Goal: Task Accomplishment & Management: Use online tool/utility

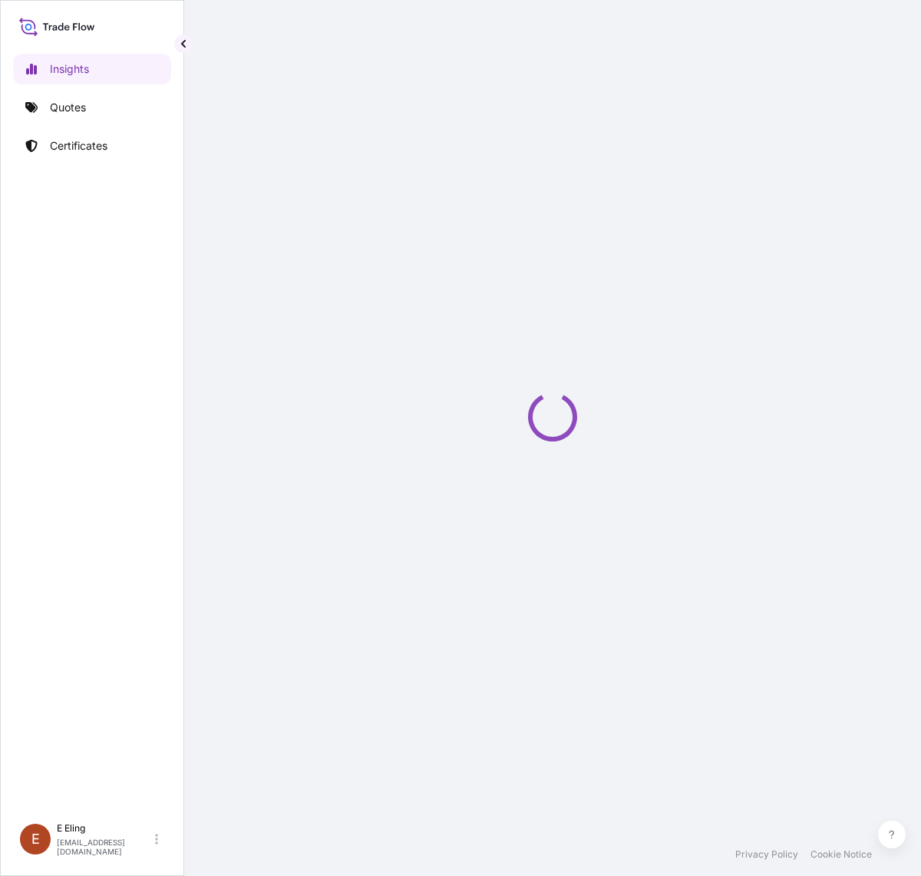
select select "2025"
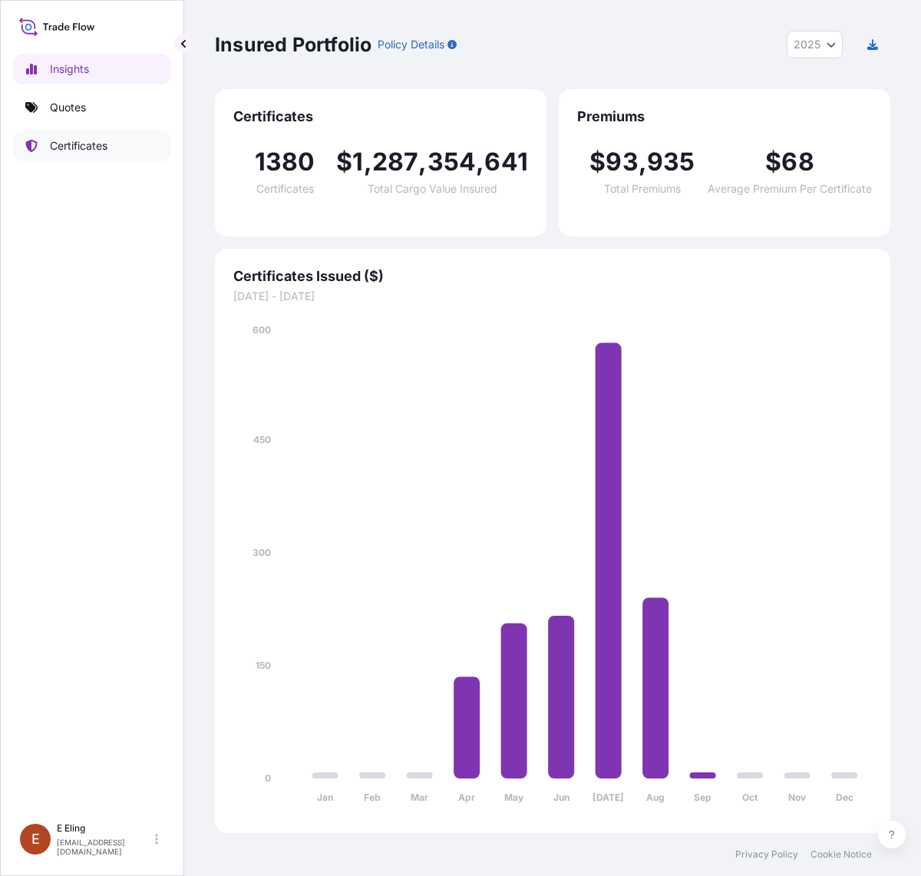
click at [125, 140] on link "Certificates" at bounding box center [92, 146] width 158 height 31
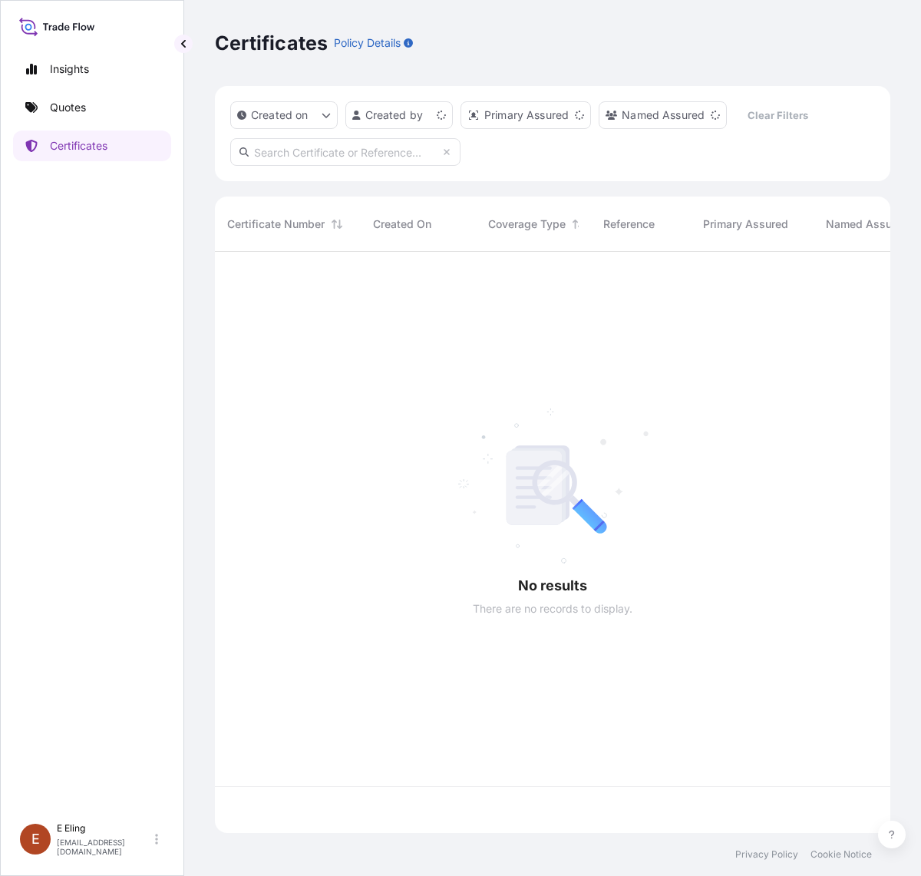
scroll to position [576, 661]
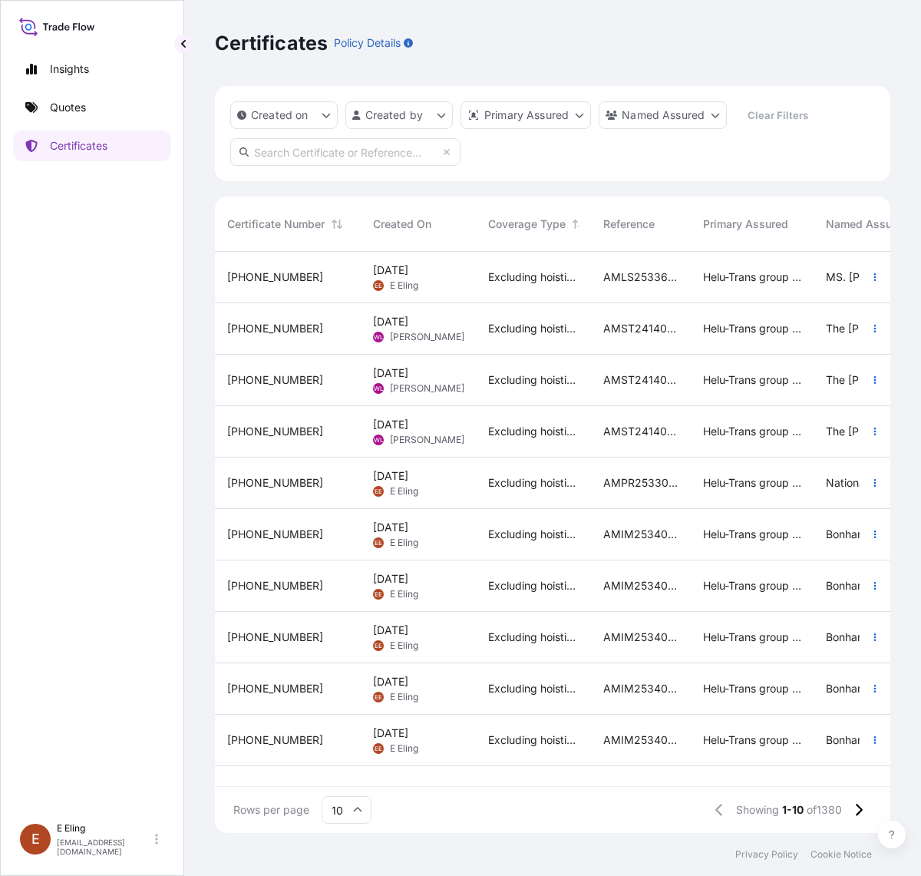
click at [509, 267] on div "Excluding hoisting" at bounding box center [533, 277] width 115 height 51
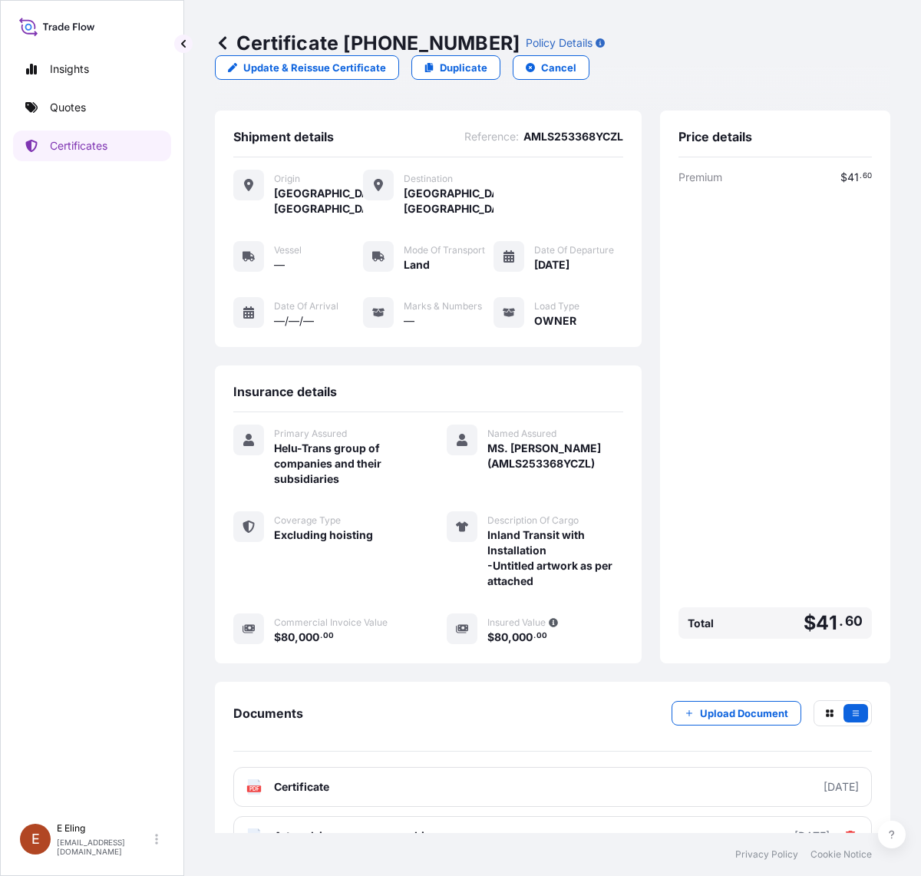
scroll to position [37, 0]
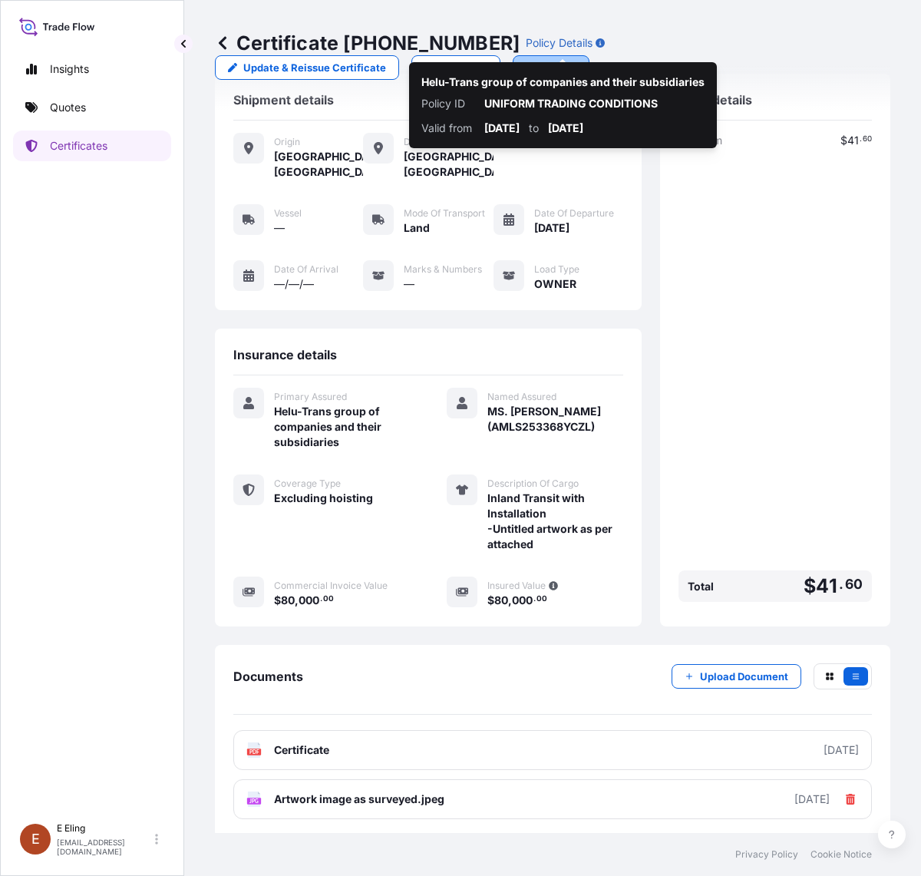
click at [550, 56] on button "Cancel" at bounding box center [551, 67] width 77 height 25
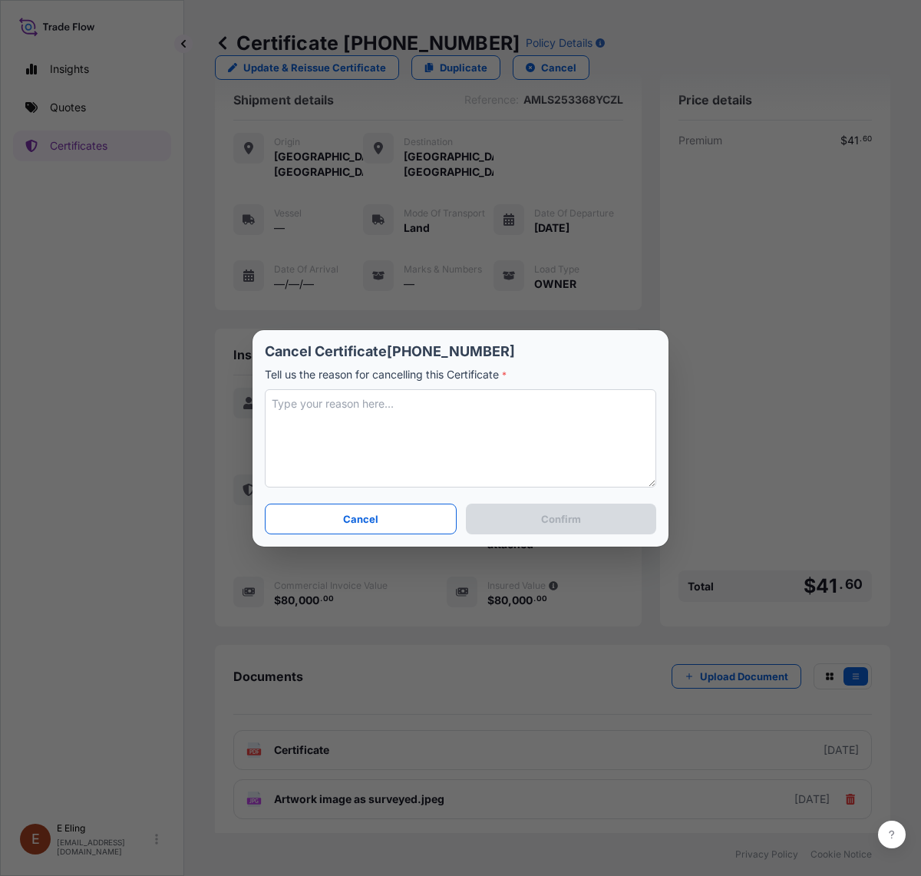
click at [384, 403] on textarea at bounding box center [461, 438] width 392 height 98
drag, startPoint x: 403, startPoint y: 464, endPoint x: 431, endPoint y: 428, distance: 45.4
click at [404, 461] on textarea "Client rescheluekl" at bounding box center [461, 438] width 392 height 98
drag, startPoint x: 313, startPoint y: 408, endPoint x: 5, endPoint y: 400, distance: 307.9
click at [5, 400] on div "Cancel Certificate [PHONE_NUMBER] Tell us the reason for cancelling this Certif…" at bounding box center [460, 438] width 921 height 876
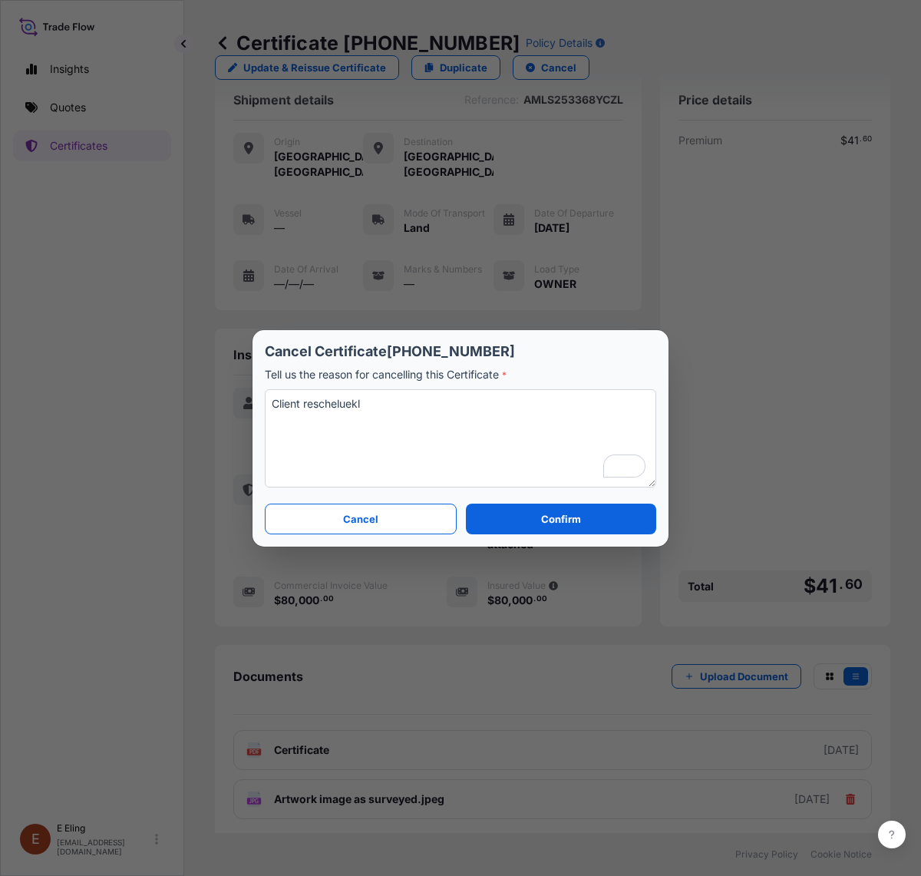
paste textarea "The client has rescheduled the job but has not yet confirmed the new date"
click at [461, 401] on textarea "The client has rescheduled the job but has not yet confirmed the new date" at bounding box center [461, 438] width 392 height 98
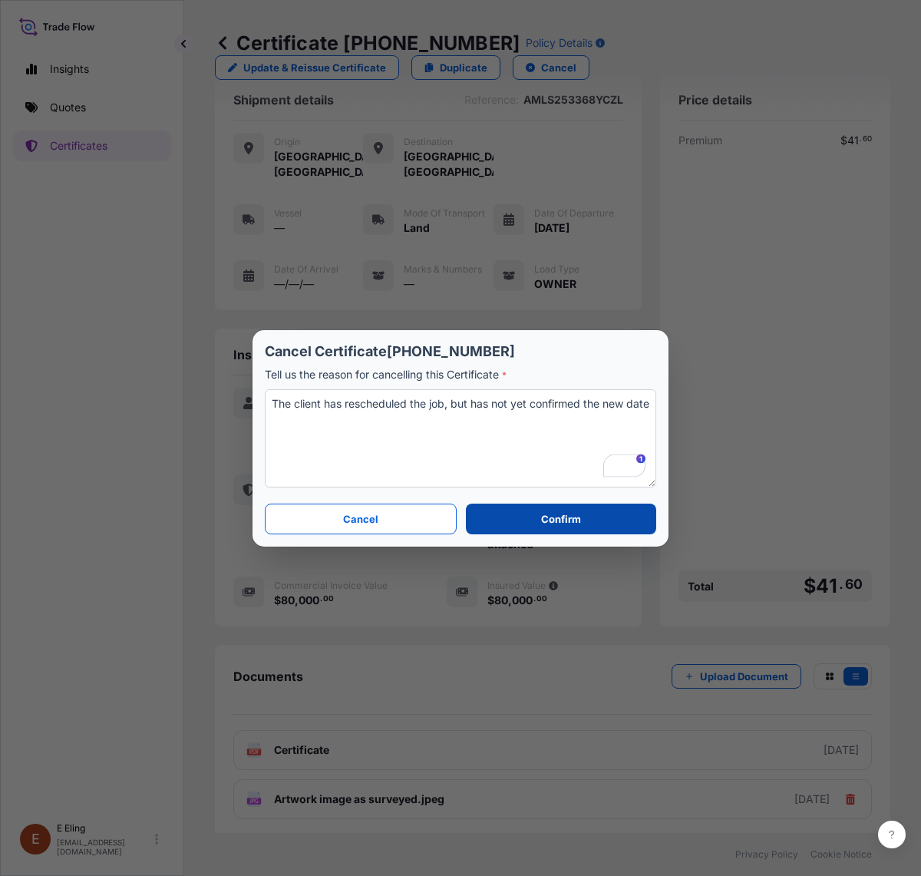
type textarea "The client has rescheduled the job, but has not yet confirmed the new date"
click at [530, 517] on button "Confirm" at bounding box center [561, 519] width 190 height 31
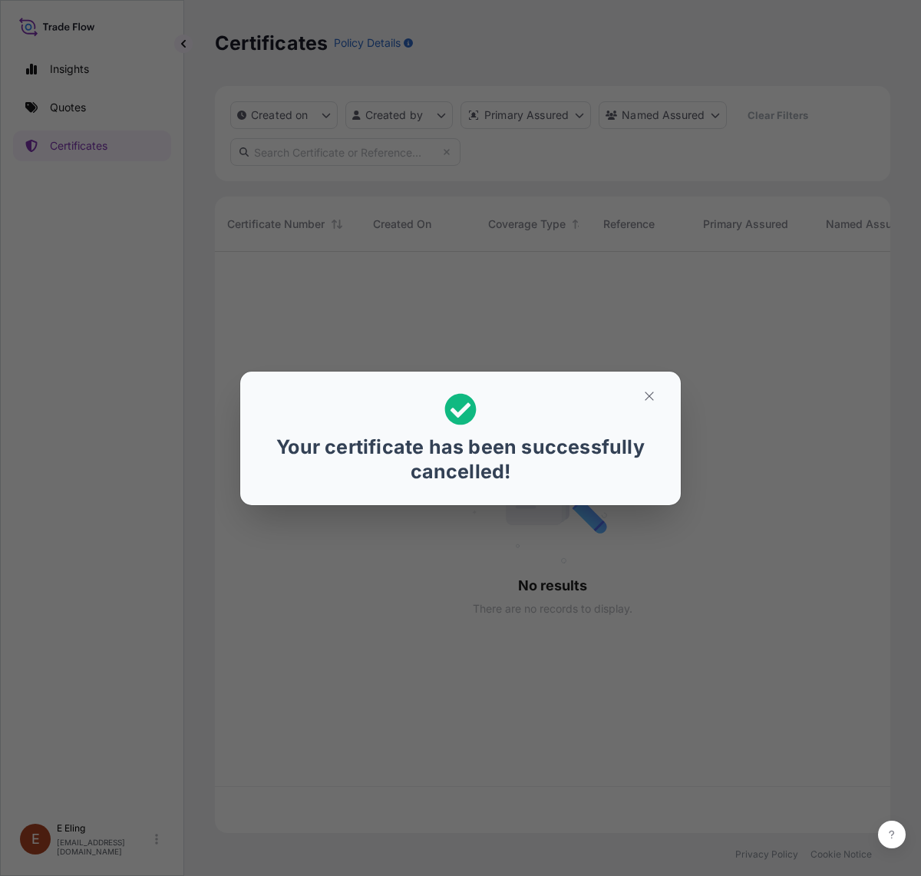
scroll to position [576, 661]
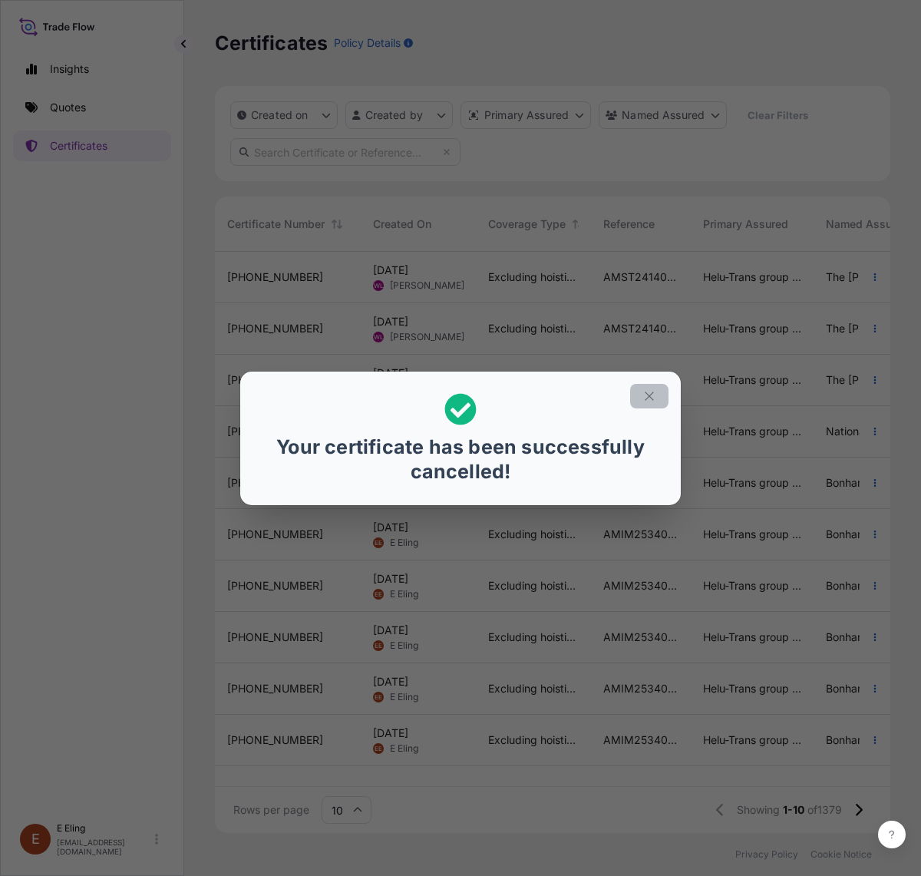
click at [650, 395] on icon "button" at bounding box center [650, 396] width 14 height 14
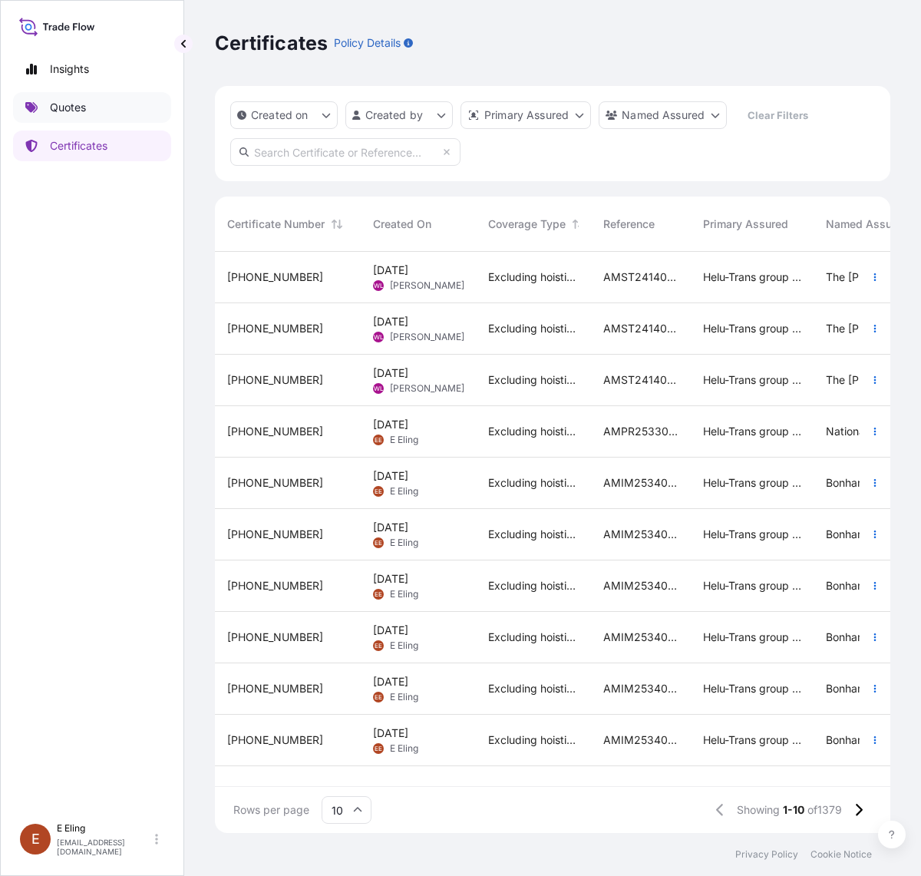
click at [92, 115] on link "Quotes" at bounding box center [92, 107] width 158 height 31
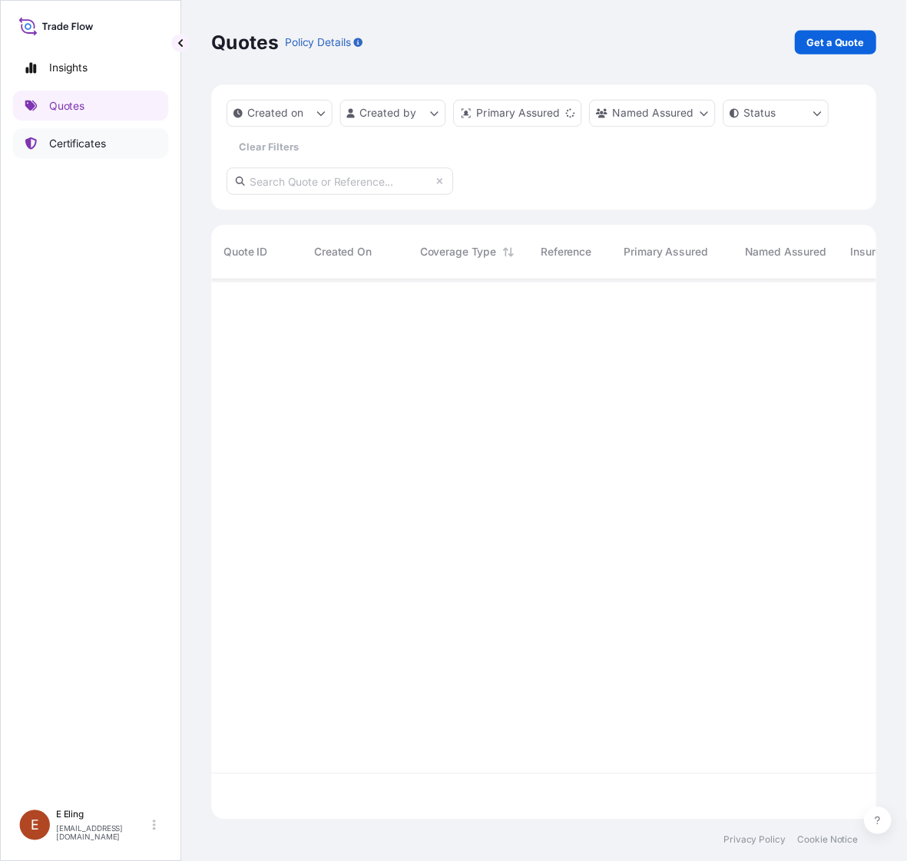
scroll to position [543, 661]
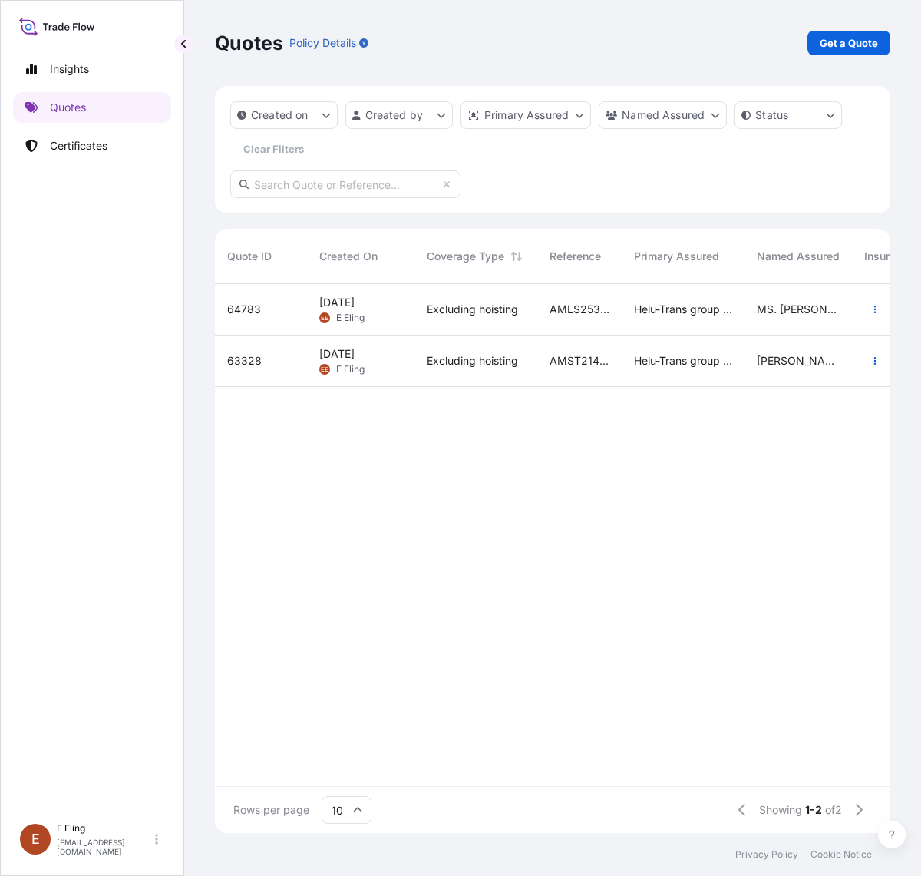
click at [489, 325] on div "Excluding hoisting" at bounding box center [476, 309] width 123 height 51
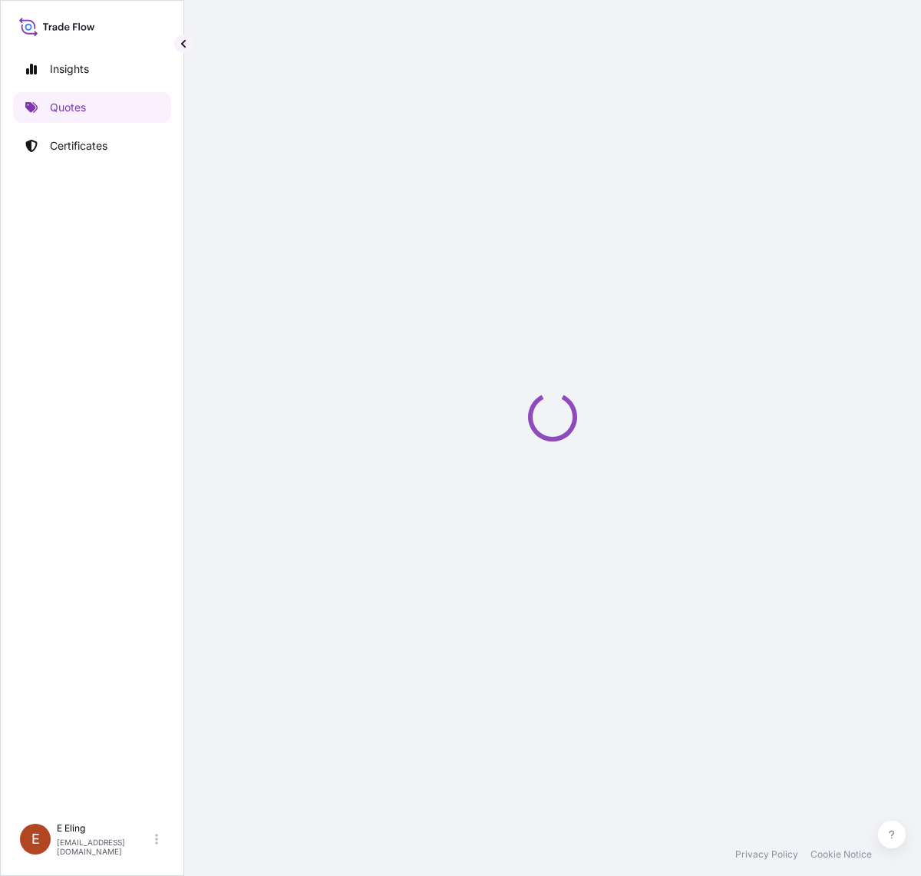
select select "LAND"
select select "Transit"
select select "[GEOGRAPHIC_DATA]"
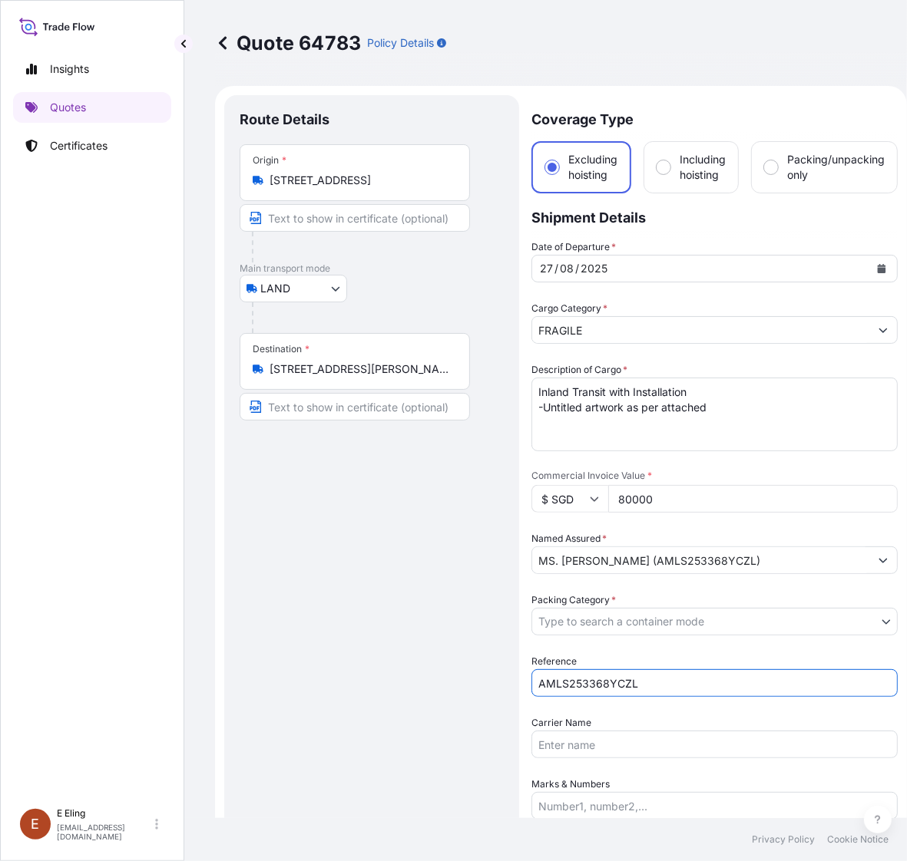
drag, startPoint x: 649, startPoint y: 685, endPoint x: 286, endPoint y: 679, distance: 363.1
click at [286, 679] on form "Route Details Place of loading Road / Inland Road / Inland Origin * [STREET_ADD…" at bounding box center [561, 576] width 692 height 980
paste input "528JSCW"
type input "AMLS253528JSCW"
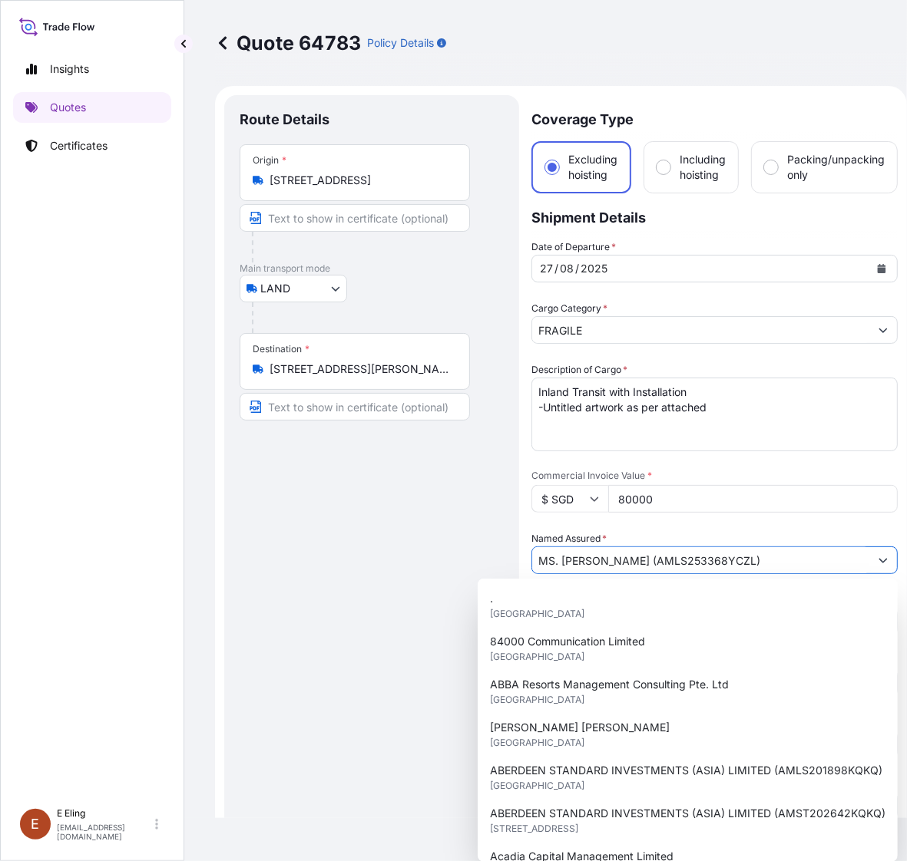
drag, startPoint x: 664, startPoint y: 561, endPoint x: 758, endPoint y: 562, distance: 93.7
click at [758, 562] on input "MS. [PERSON_NAME] (AMLS253368YCZL)" at bounding box center [700, 561] width 337 height 28
paste input "528JSCW"
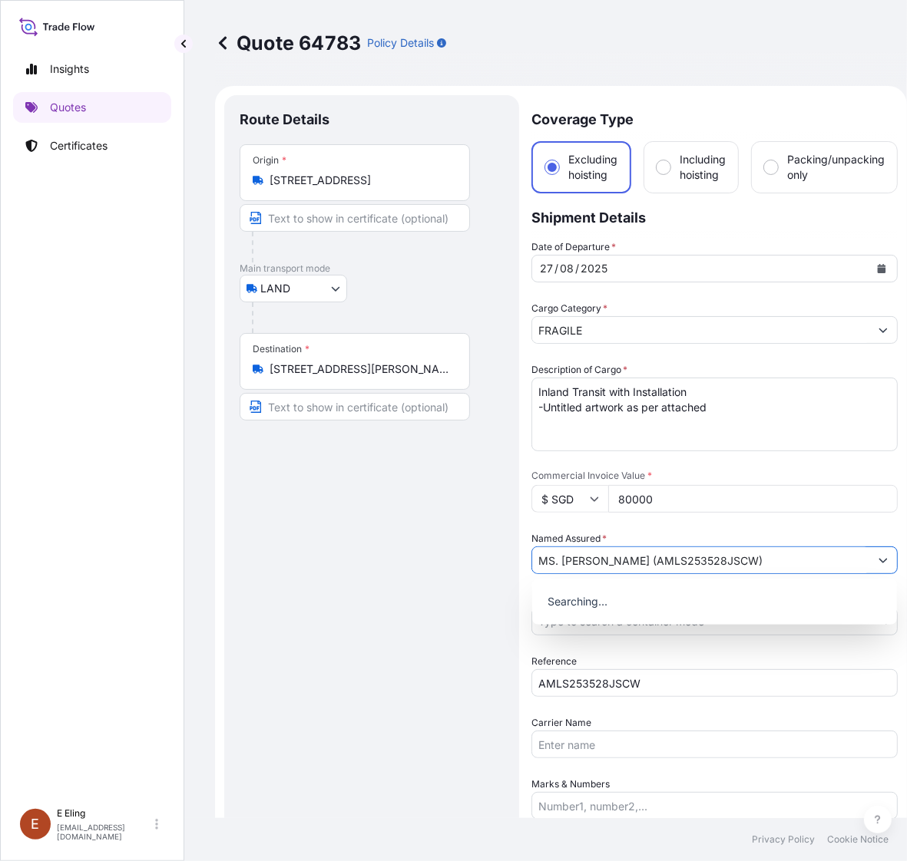
type input "MS. [PERSON_NAME] (AMLS253528JSCW)"
click at [394, 606] on div "Route Details Place of loading Road / [GEOGRAPHIC_DATA] / Inland Origin * [STRE…" at bounding box center [372, 576] width 264 height 931
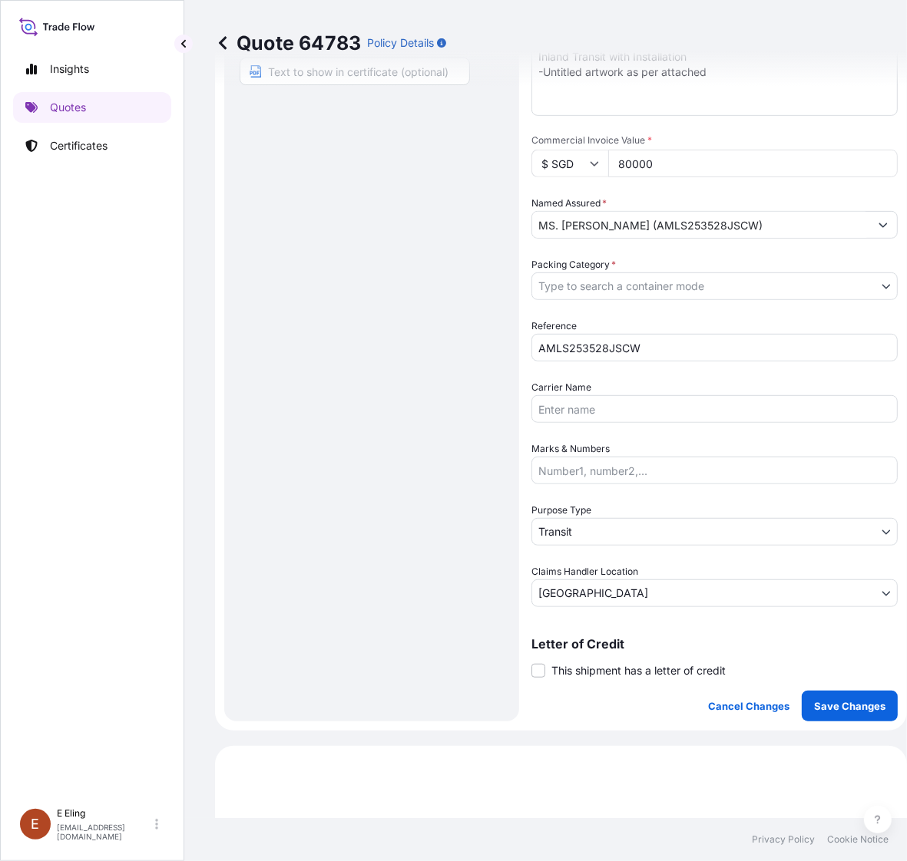
scroll to position [384, 0]
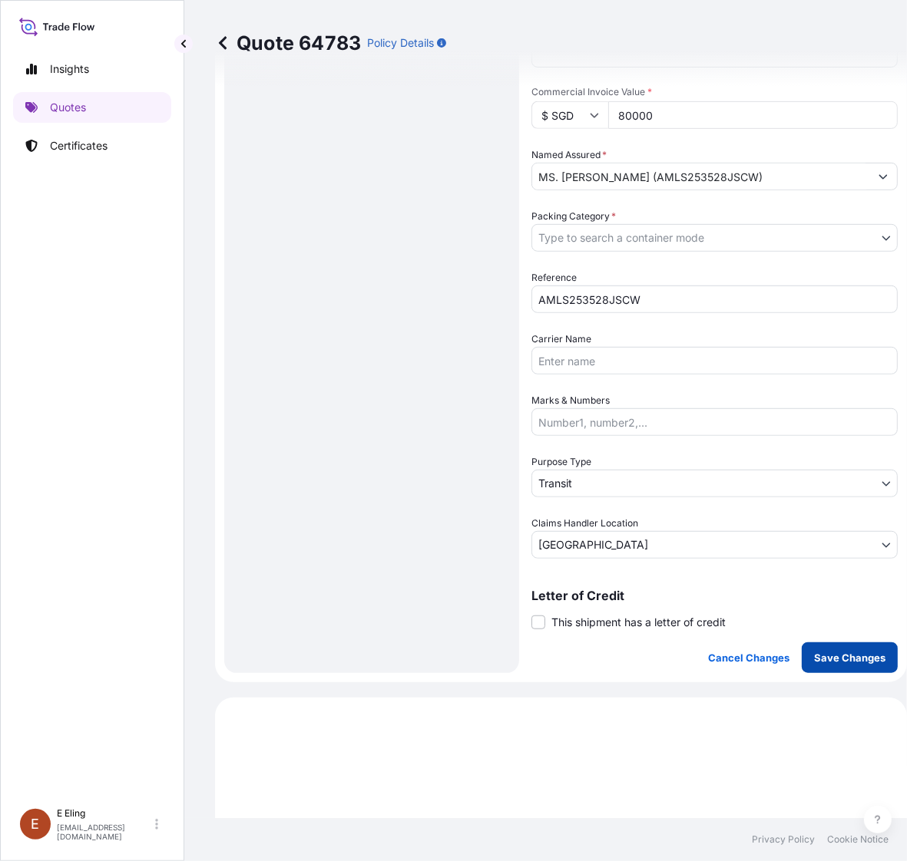
click at [858, 662] on p "Save Changes" at bounding box center [849, 657] width 71 height 15
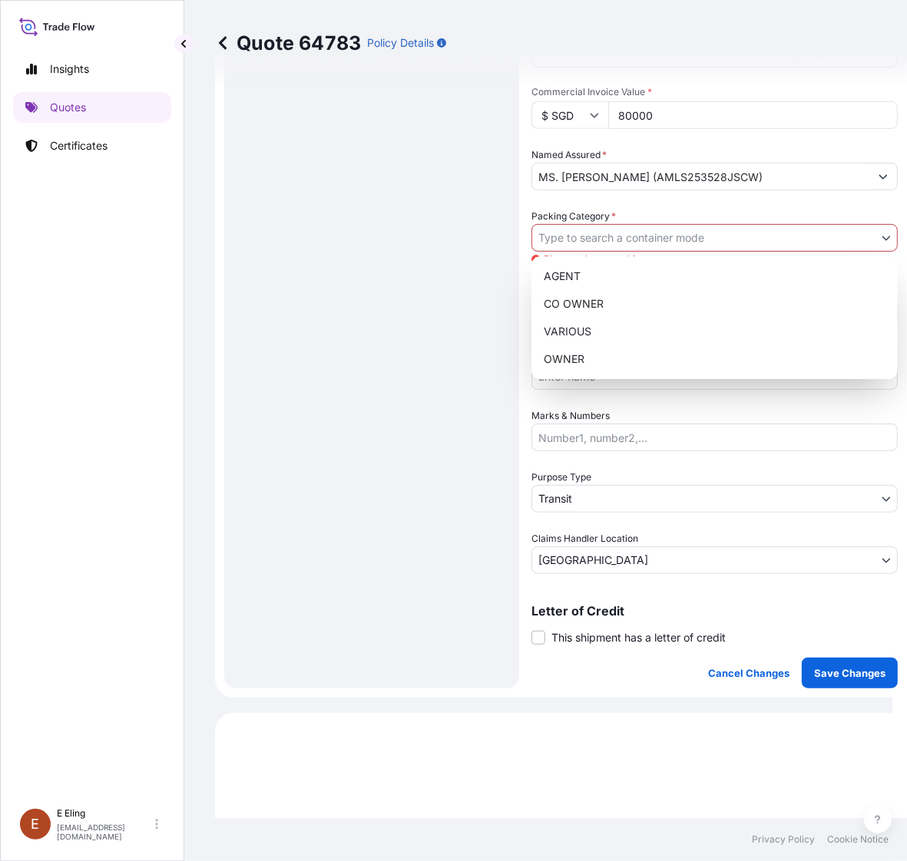
click at [684, 232] on body "15 options available. 0 options available. Insights Quotes Certificates [PERSON…" at bounding box center [446, 430] width 892 height 861
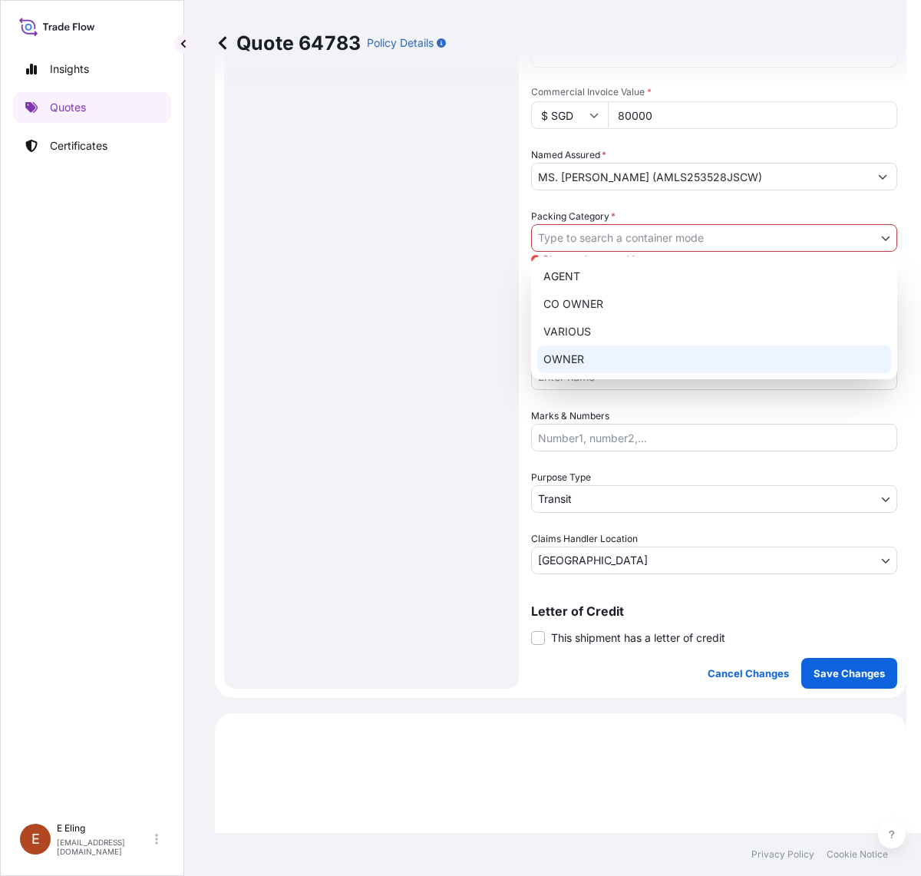
click at [646, 357] on div "OWNER" at bounding box center [714, 359] width 354 height 28
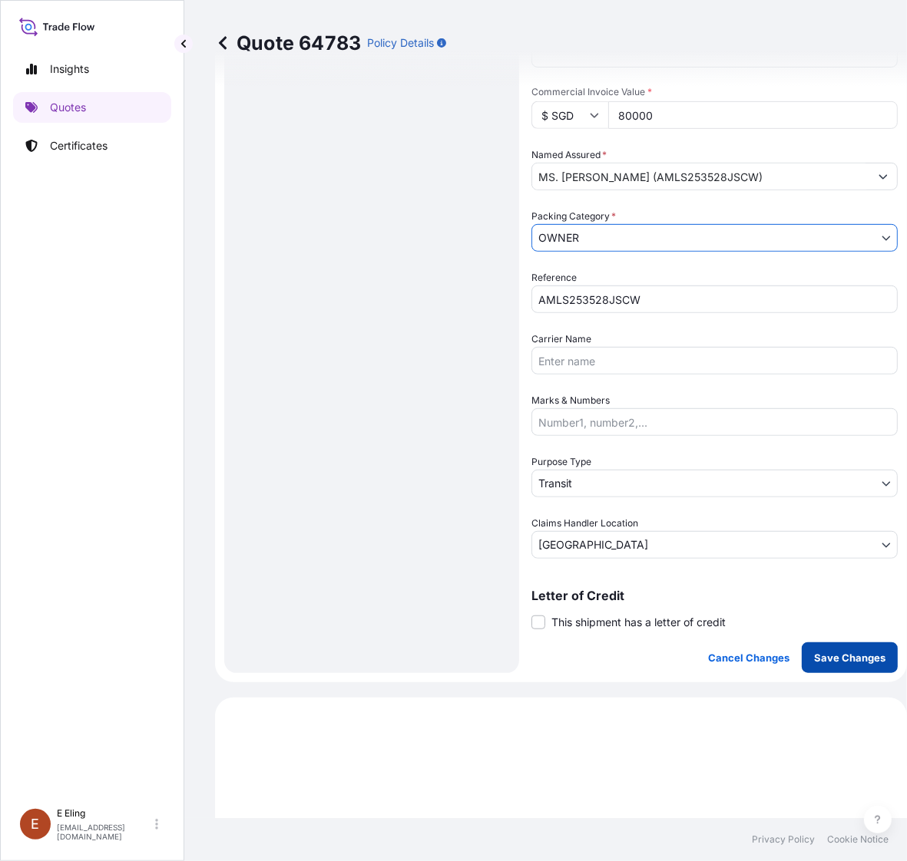
click at [831, 658] on p "Save Changes" at bounding box center [849, 657] width 71 height 15
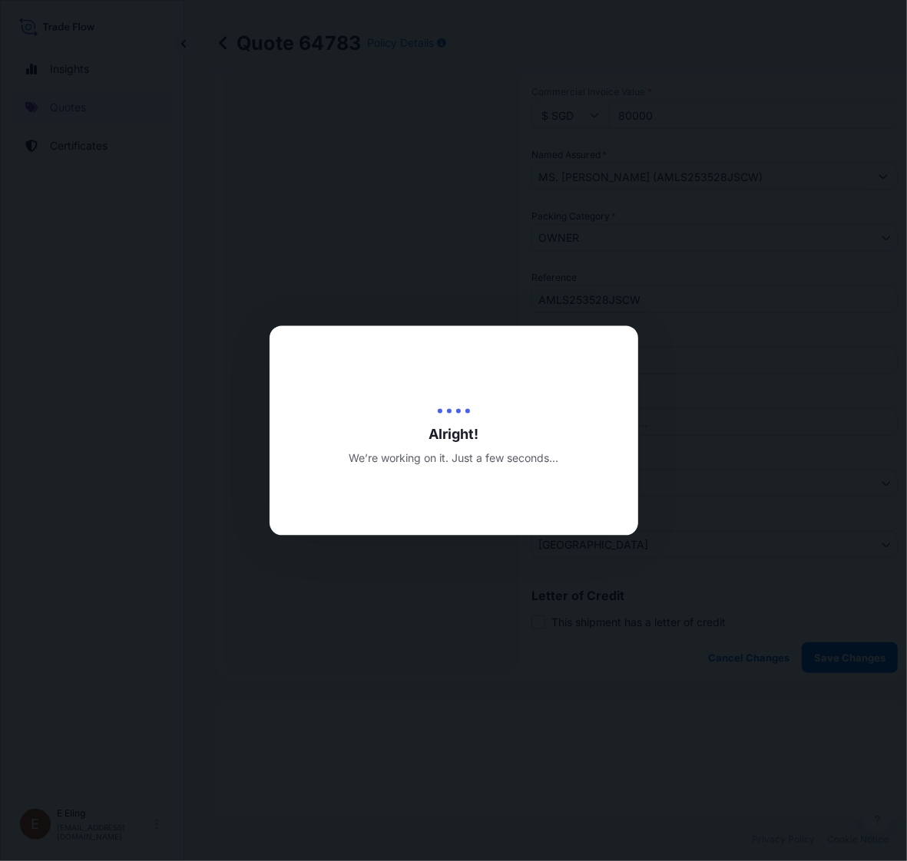
type input "[DATE]"
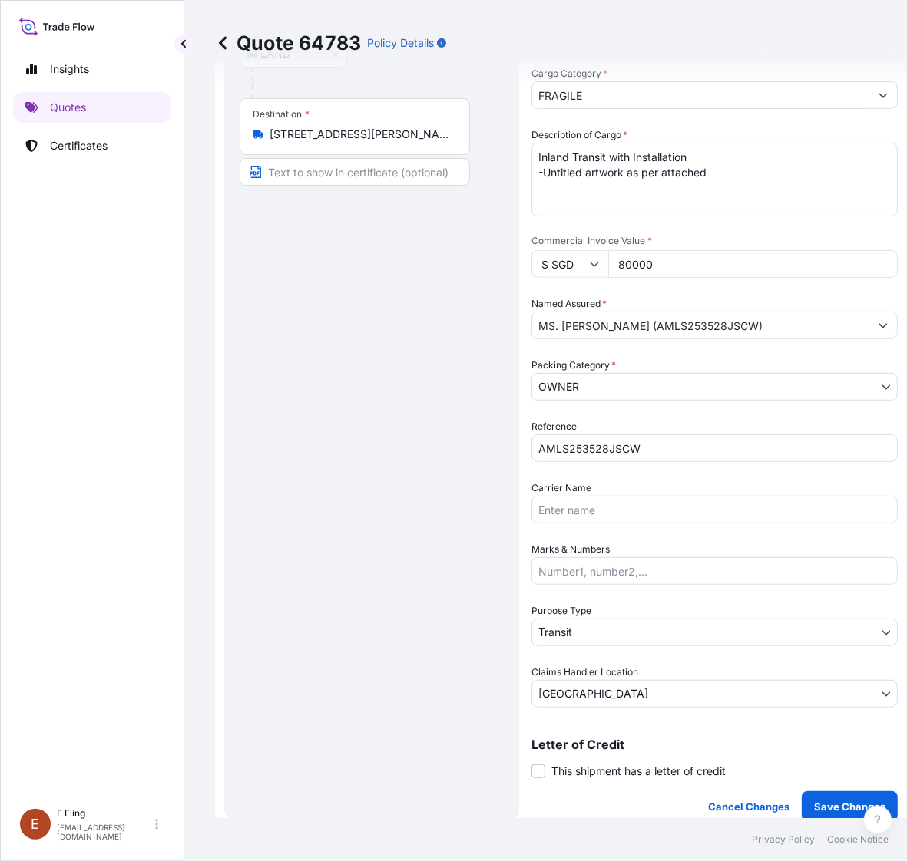
select select "LAND"
select select "Transit"
select select "[GEOGRAPHIC_DATA]"
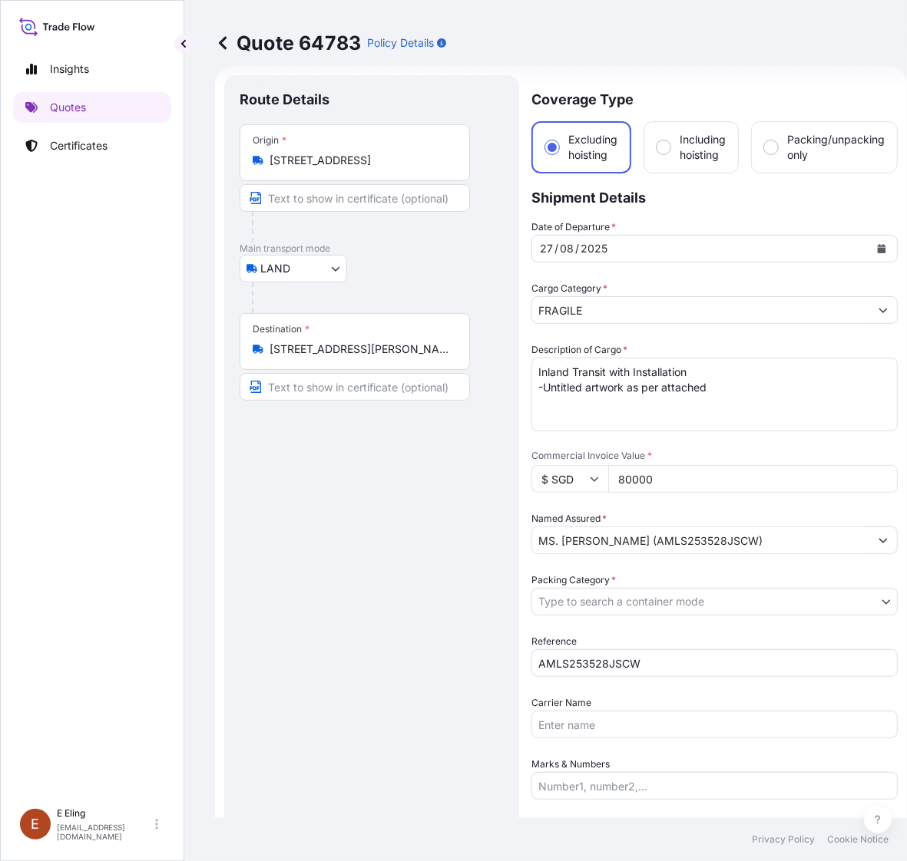
scroll to position [0, 0]
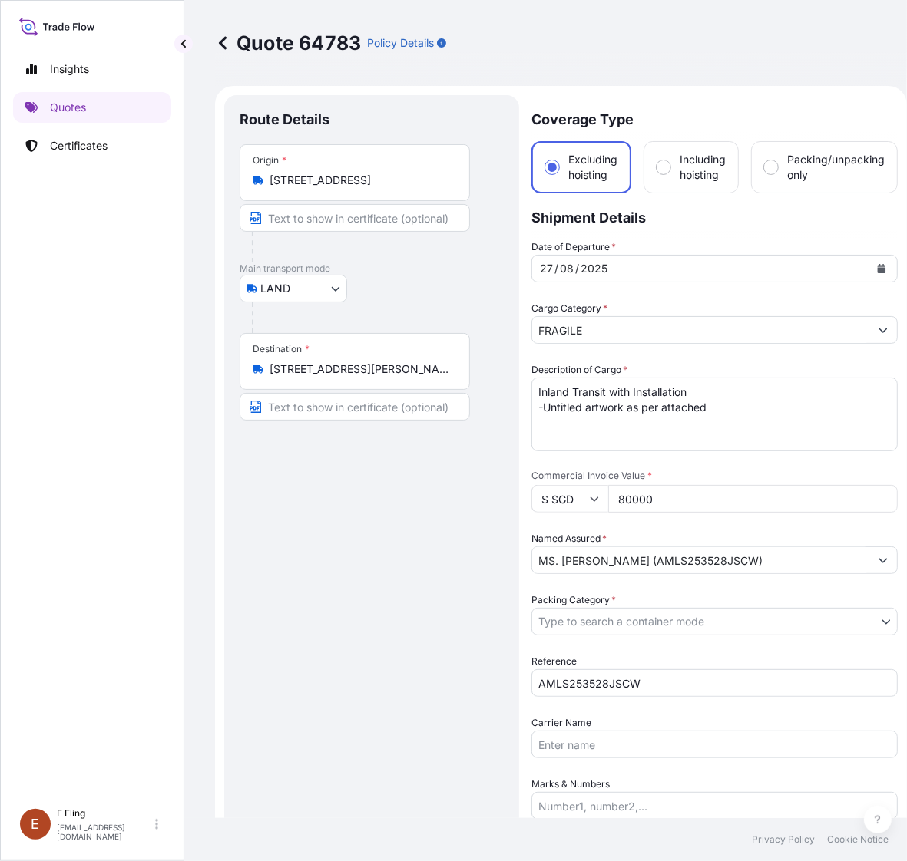
click at [405, 632] on div "Route Details Place of loading Road / [GEOGRAPHIC_DATA] / Inland Origin * [STRE…" at bounding box center [372, 576] width 264 height 931
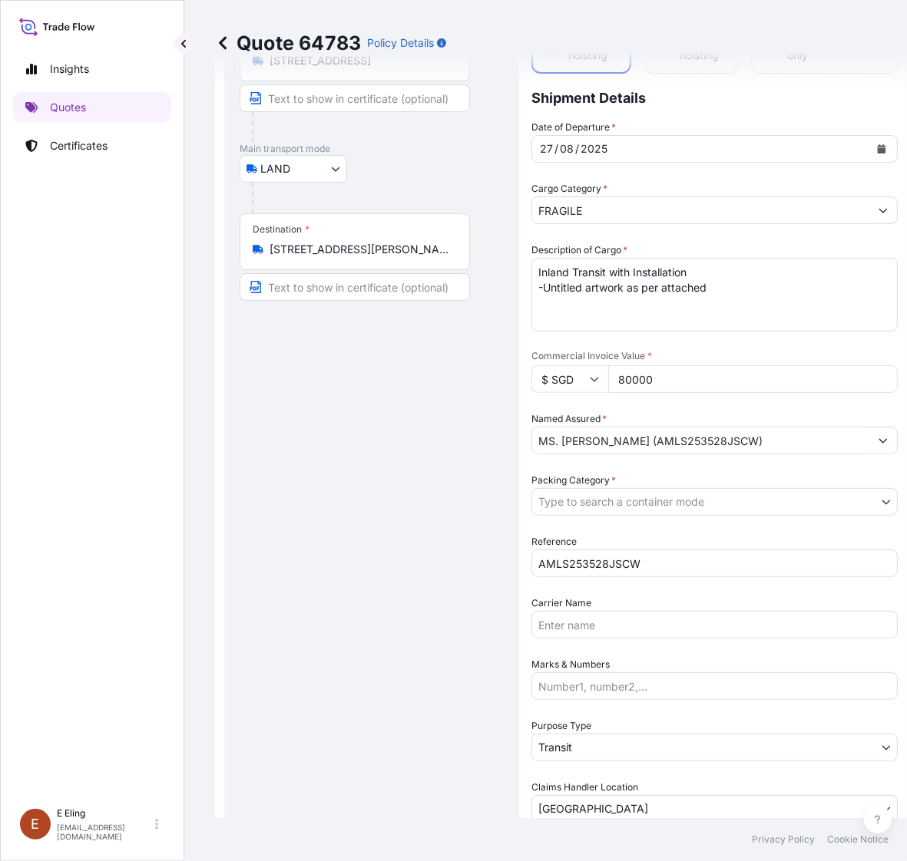
scroll to position [192, 0]
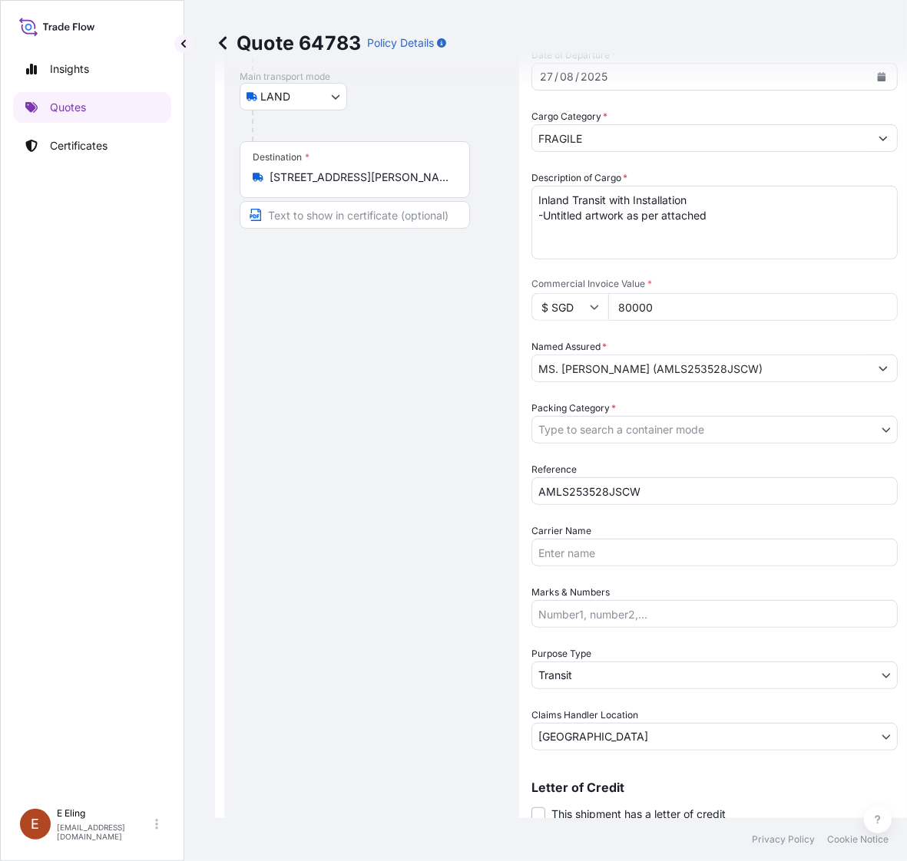
click at [358, 568] on div "Route Details Place of loading Road / [GEOGRAPHIC_DATA] / Inland Origin * [STRE…" at bounding box center [372, 384] width 264 height 931
